Goal: Navigation & Orientation: Find specific page/section

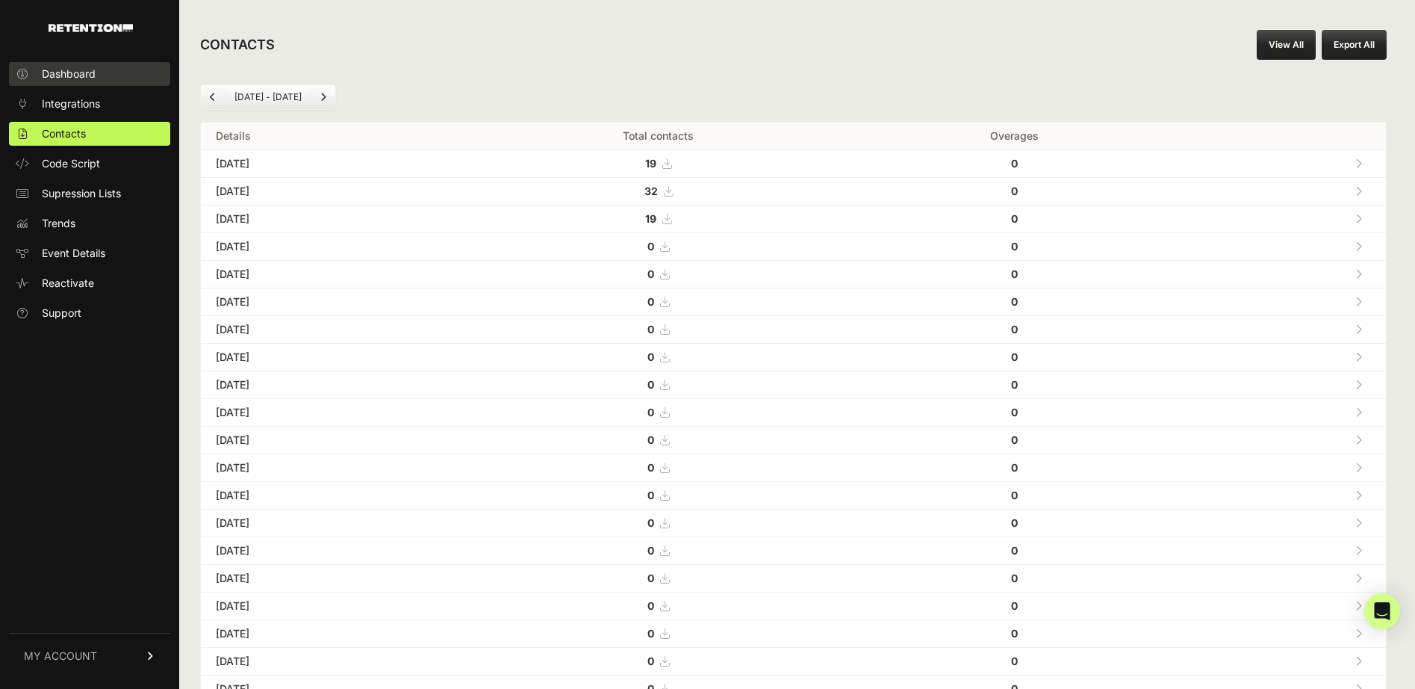
click at [78, 73] on span "Dashboard" at bounding box center [69, 73] width 54 height 15
